Goal: Information Seeking & Learning: Learn about a topic

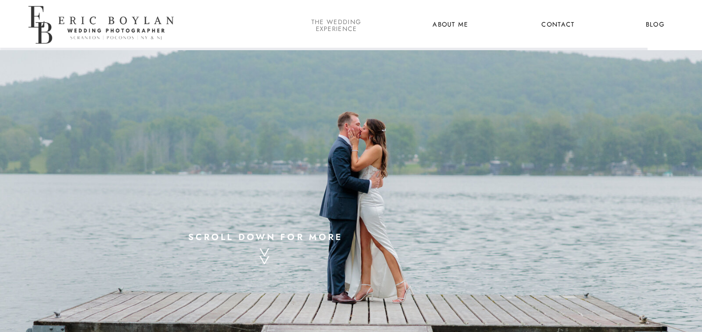
click at [325, 27] on nav "the wedding experience" at bounding box center [336, 25] width 54 height 13
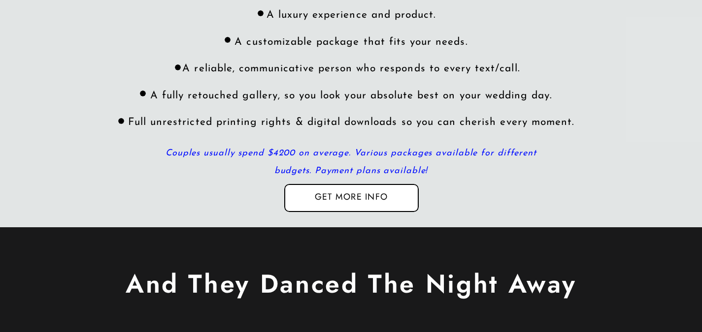
scroll to position [2987, 0]
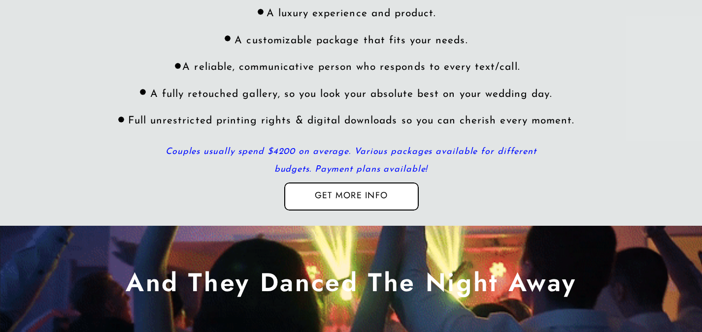
click at [370, 204] on div at bounding box center [351, 197] width 134 height 28
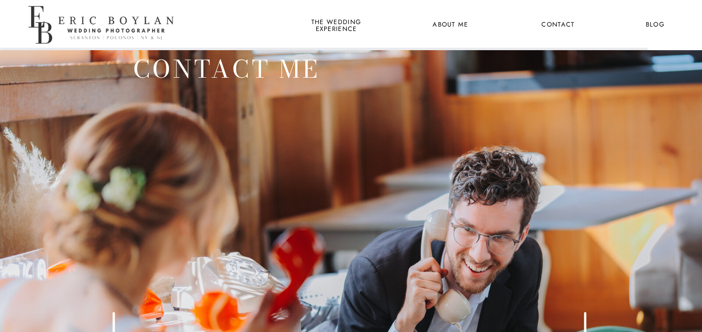
click at [330, 22] on nav "the wedding experience" at bounding box center [336, 25] width 54 height 13
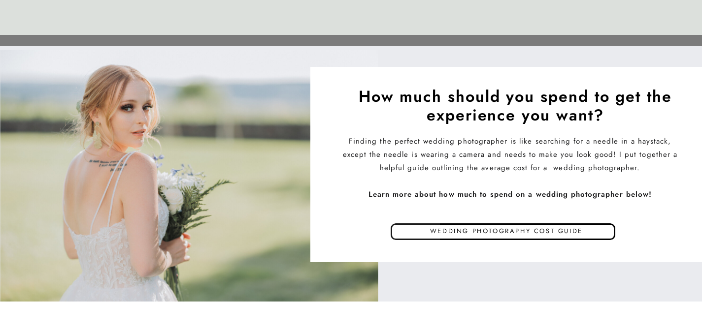
scroll to position [4663, 0]
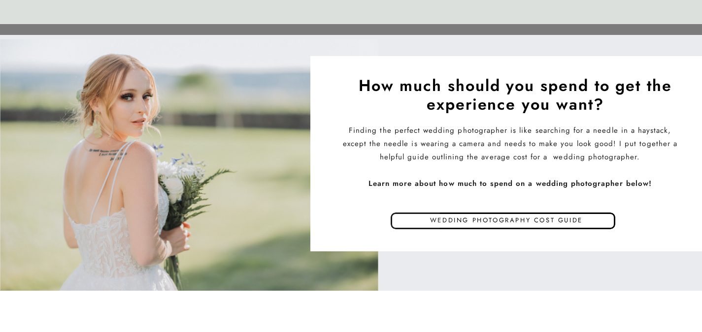
click at [446, 222] on p "Wedding photography cost guide" at bounding box center [506, 222] width 277 height 15
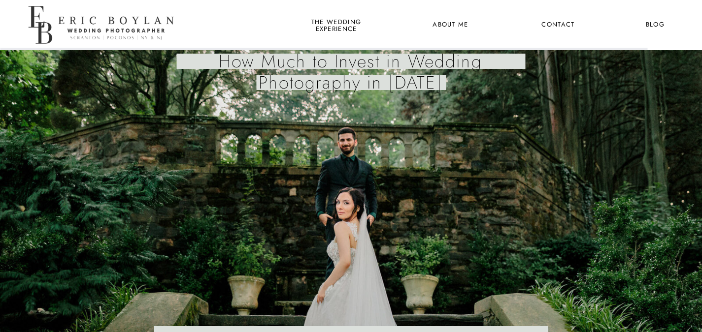
click at [344, 23] on nav "the wedding experience" at bounding box center [336, 25] width 54 height 13
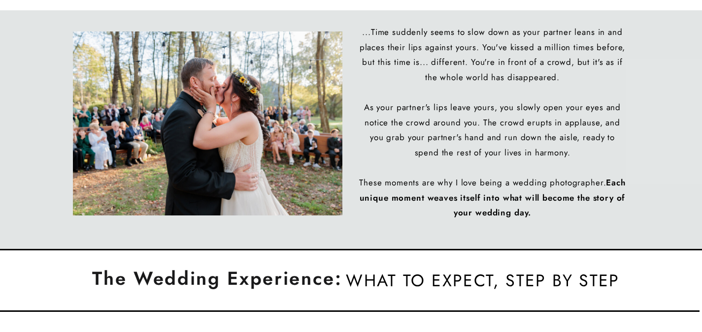
scroll to position [441, 0]
drag, startPoint x: 313, startPoint y: 274, endPoint x: 271, endPoint y: 303, distance: 51.4
click at [313, 274] on h2 "The Wedding Experience:" at bounding box center [218, 285] width 256 height 34
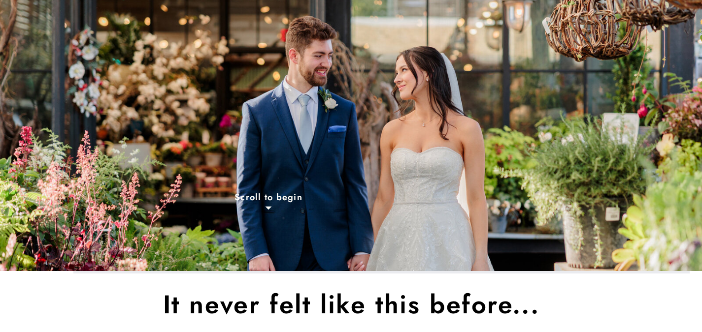
scroll to position [0, 0]
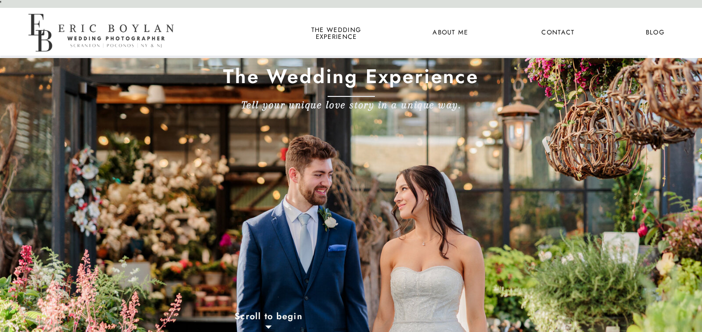
click at [360, 28] on nav "the wedding experience" at bounding box center [336, 33] width 54 height 13
click at [340, 33] on nav "the wedding experience" at bounding box center [336, 33] width 54 height 13
click at [469, 31] on nav "About Me" at bounding box center [451, 33] width 48 height 13
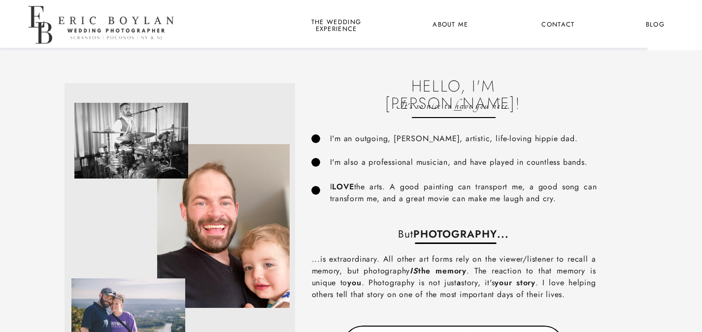
click at [127, 15] on div at bounding box center [104, 25] width 156 height 51
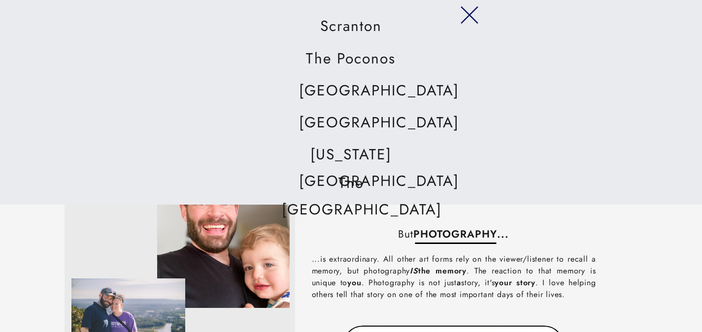
click at [368, 119] on nav "[GEOGRAPHIC_DATA]" at bounding box center [351, 123] width 104 height 28
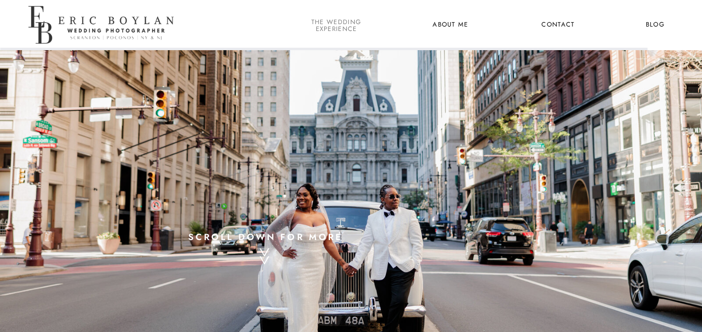
click at [335, 21] on nav "the wedding experience" at bounding box center [336, 25] width 54 height 13
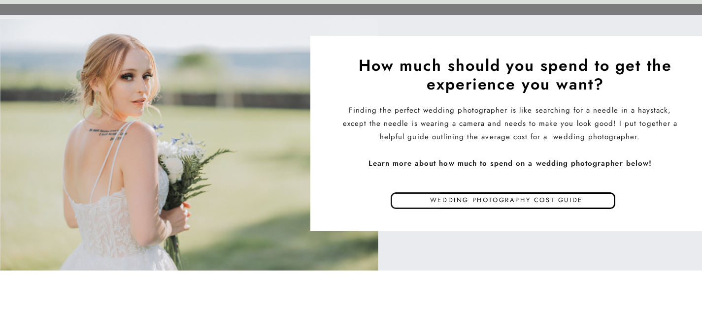
scroll to position [4685, 0]
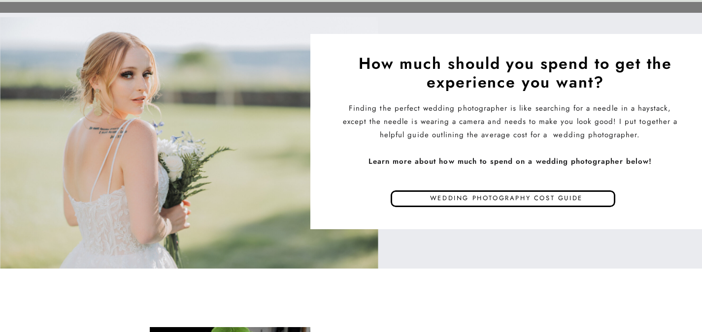
click at [419, 203] on div at bounding box center [390, 203] width 99 height 25
click at [446, 196] on p "Wedding photography cost guide" at bounding box center [506, 200] width 277 height 15
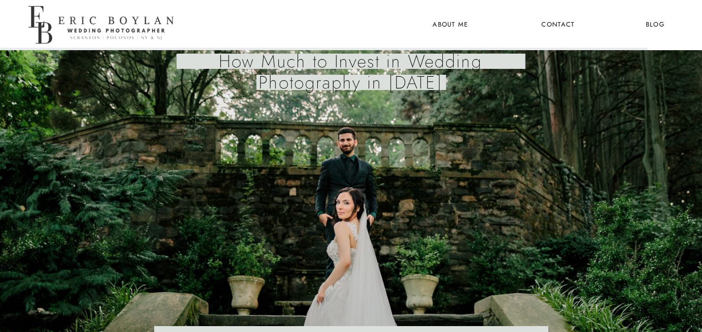
click at [350, 23] on nav "the wedding experience" at bounding box center [336, 25] width 54 height 13
